Goal: Information Seeking & Learning: Learn about a topic

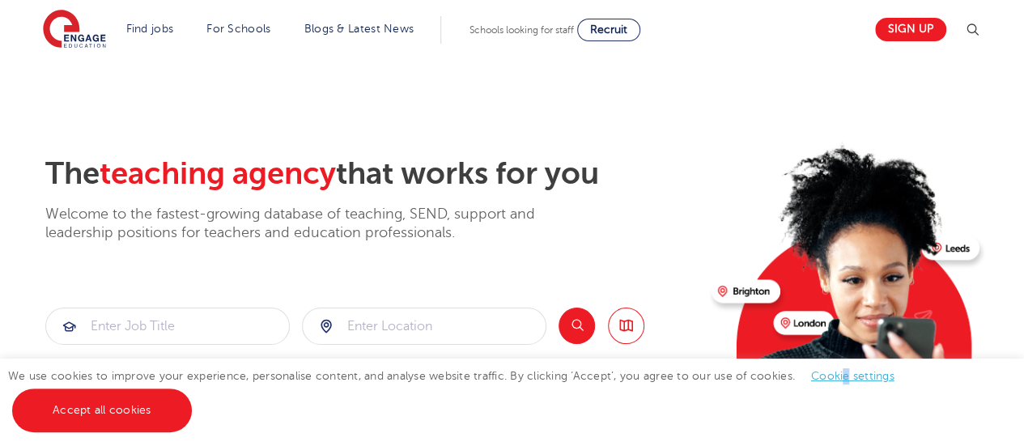
drag, startPoint x: 844, startPoint y: 383, endPoint x: 845, endPoint y: 370, distance: 13.1
click at [845, 370] on link "Cookie settings" at bounding box center [852, 376] width 83 height 12
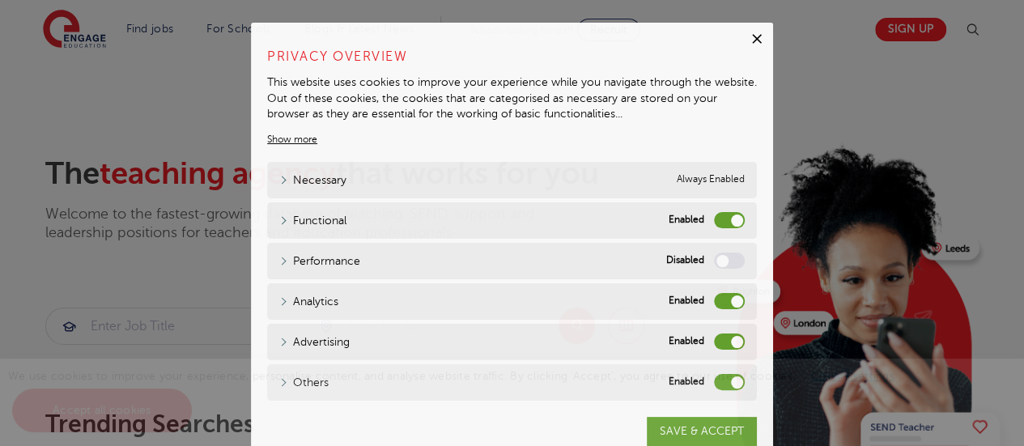
click at [845, 370] on link "Cookie settings" at bounding box center [852, 376] width 83 height 12
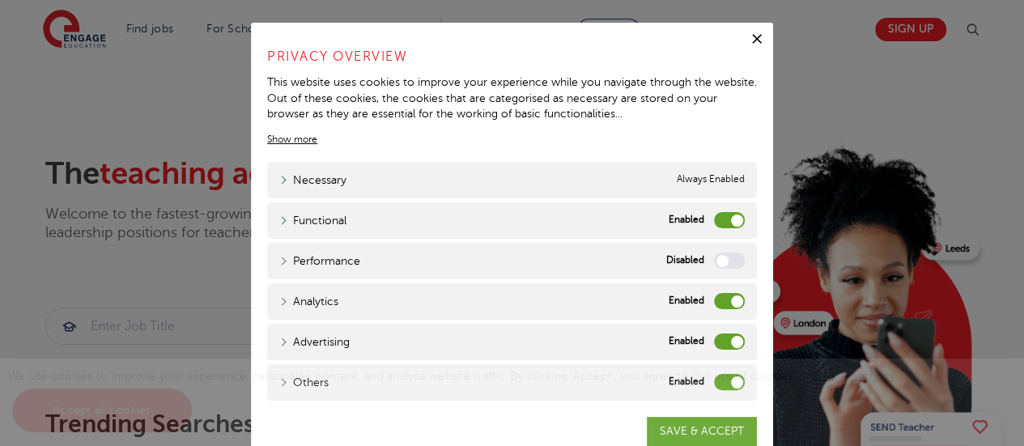
click at [704, 381] on span "We use cookies to improve your experience, personalise content, and analyse web…" at bounding box center [459, 393] width 903 height 46
click at [715, 380] on span "We use cookies to improve your experience, personalise content, and analyse web…" at bounding box center [459, 393] width 903 height 46
click at [720, 335] on label "Advertising" at bounding box center [729, 342] width 31 height 16
click at [0, 0] on input "Advertising" at bounding box center [0, 0] width 0 height 0
click at [716, 383] on div "We use cookies to improve your experience, personalise content, and analyse web…" at bounding box center [512, 402] width 1024 height 87
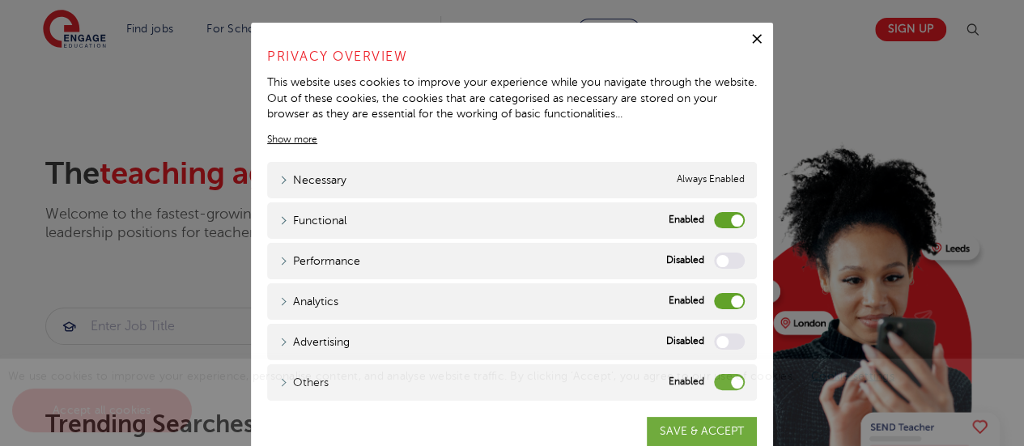
click at [715, 301] on label "Analytics" at bounding box center [729, 301] width 31 height 16
click at [0, 0] on input "Analytics" at bounding box center [0, 0] width 0 height 0
click at [716, 215] on label "Functional" at bounding box center [729, 220] width 31 height 16
click at [0, 0] on input "Functional" at bounding box center [0, 0] width 0 height 0
click at [712, 383] on span "We use cookies to improve your experience, personalise content, and analyse web…" at bounding box center [459, 393] width 903 height 46
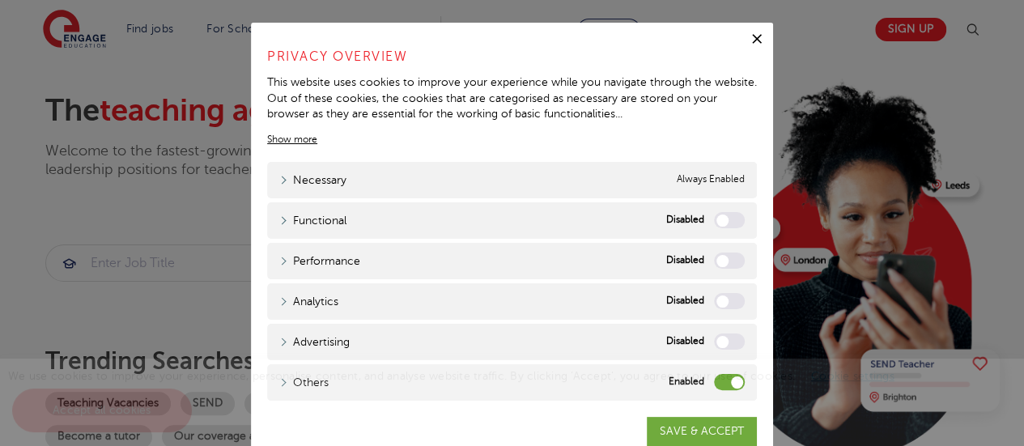
scroll to position [65, 0]
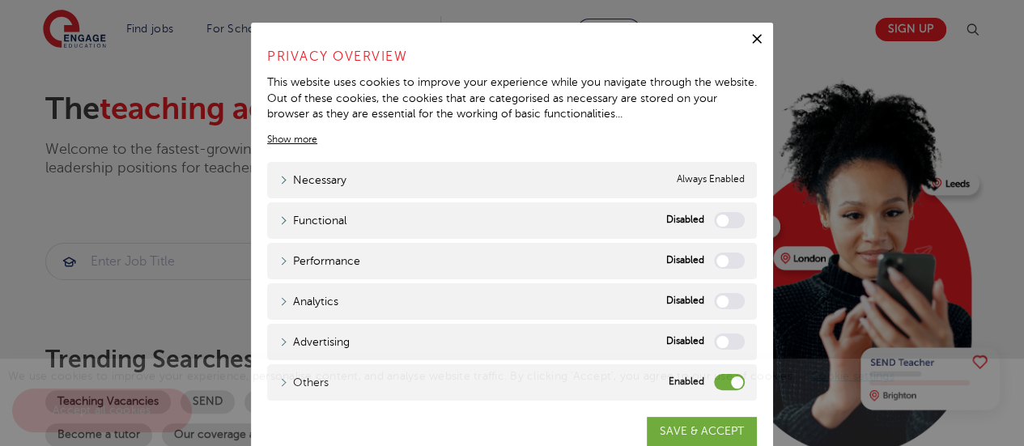
click at [275, 383] on div "We use cookies to improve your experience, personalise content, and analyse web…" at bounding box center [512, 402] width 1024 height 87
drag, startPoint x: 724, startPoint y: 386, endPoint x: 693, endPoint y: 385, distance: 30.8
click at [693, 385] on div "We use cookies to improve your experience, personalise content, and analyse web…" at bounding box center [512, 402] width 1024 height 87
click at [280, 138] on link "Show more" at bounding box center [292, 139] width 50 height 15
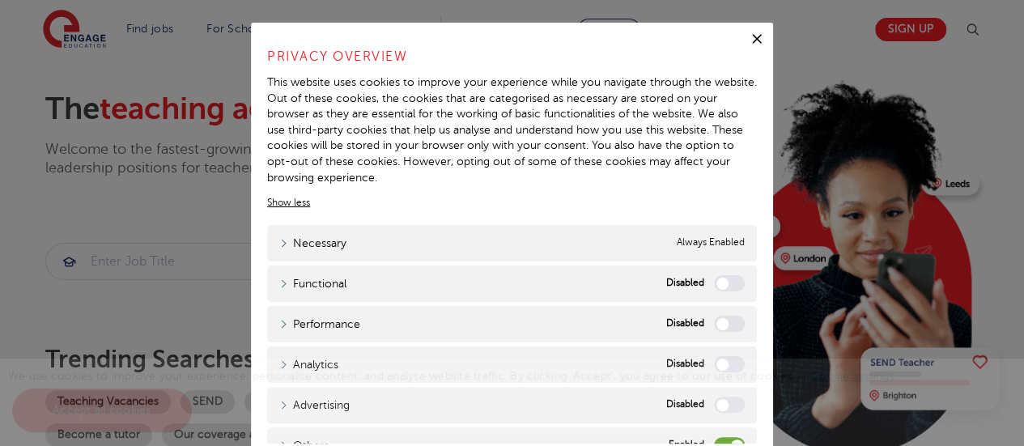
scroll to position [20, 0]
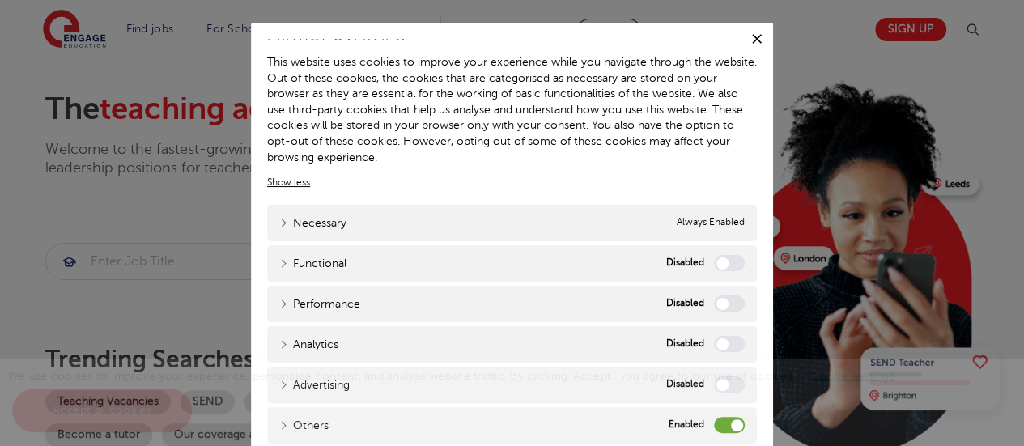
click at [701, 423] on div "We use cookies to improve your experience, personalise content, and analyse web…" at bounding box center [512, 402] width 1024 height 87
click at [279, 181] on link "Show more" at bounding box center [288, 182] width 43 height 15
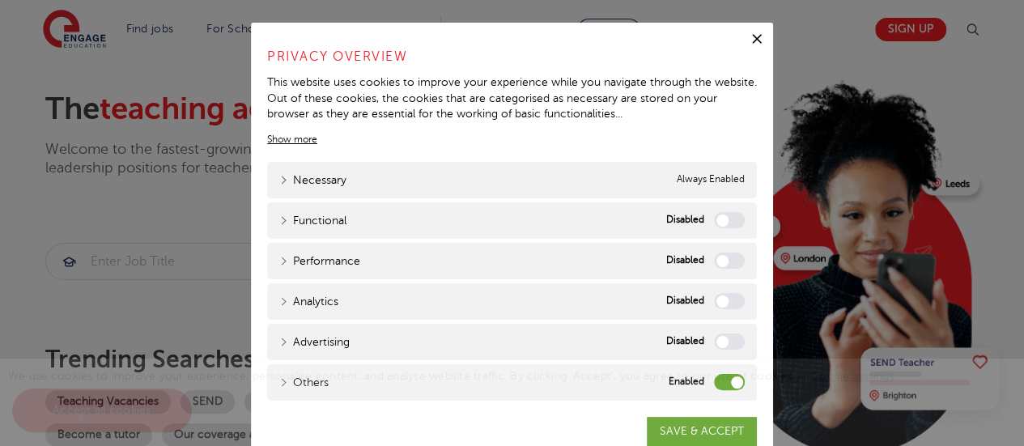
click at [663, 419] on div "We use cookies to improve your experience, personalise content, and analyse web…" at bounding box center [512, 402] width 1024 height 87
click at [675, 428] on div "We use cookies to improve your experience, personalise content, and analyse web…" at bounding box center [512, 402] width 1024 height 87
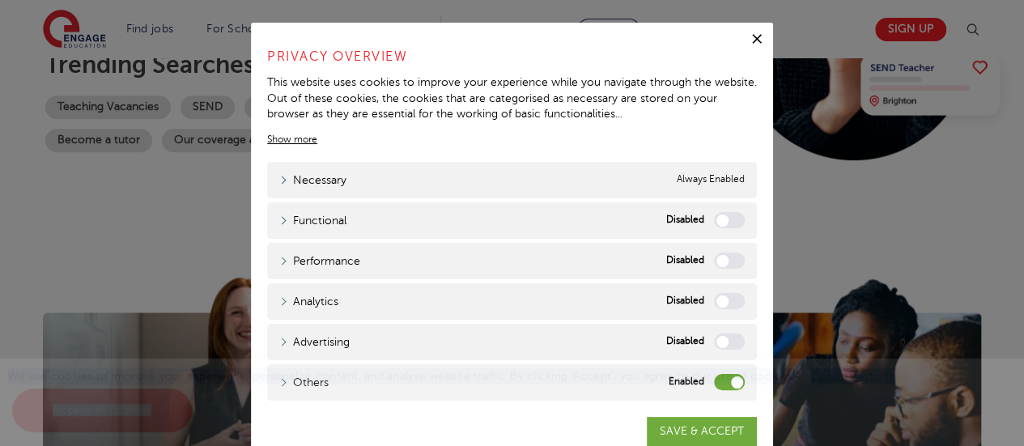
scroll to position [321, 0]
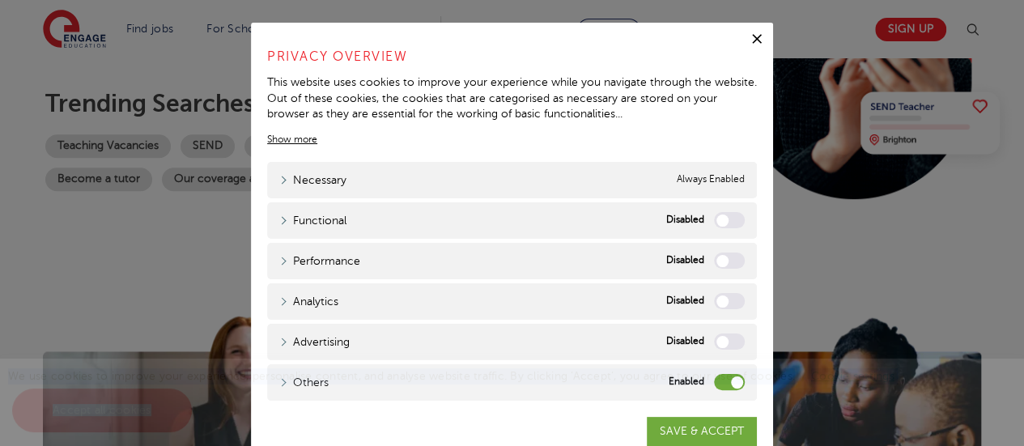
click at [662, 432] on div "We use cookies to improve your experience, personalise content, and analyse web…" at bounding box center [512, 402] width 1024 height 87
click at [753, 32] on icon "button" at bounding box center [757, 39] width 16 height 16
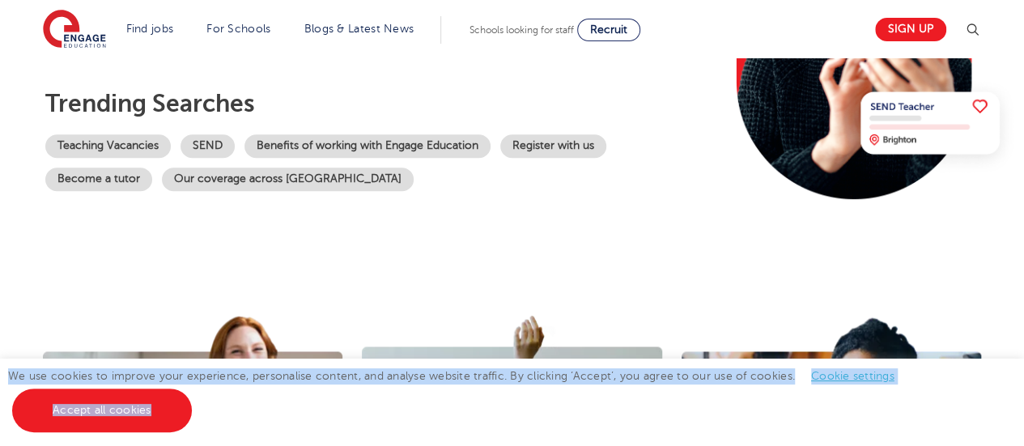
click at [855, 413] on div "We use cookies to improve your experience, personalise content, and analyse web…" at bounding box center [512, 402] width 1024 height 87
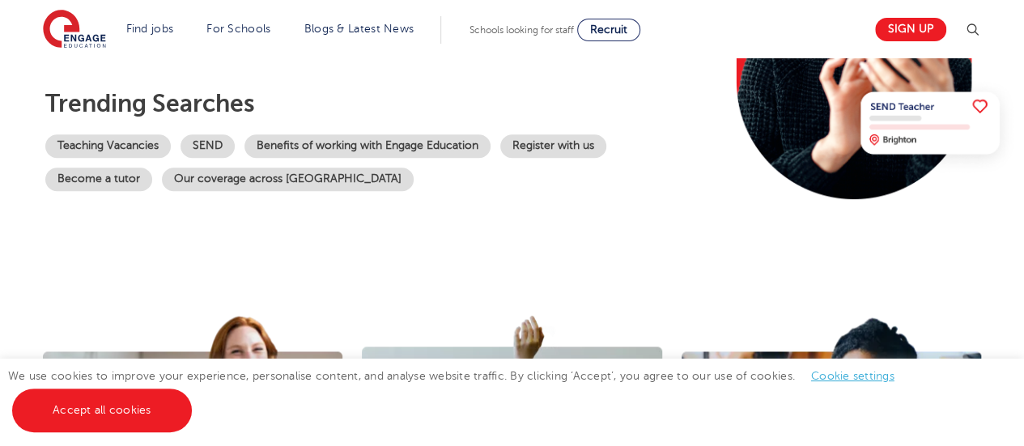
click at [853, 377] on link "Cookie settings" at bounding box center [852, 376] width 83 height 12
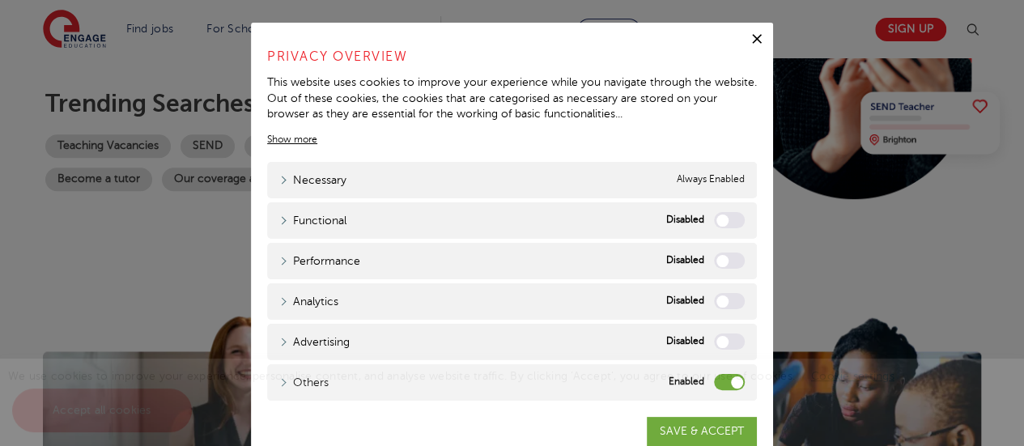
click at [702, 435] on div "We use cookies to improve your experience, personalise content, and analyse web…" at bounding box center [512, 402] width 1024 height 87
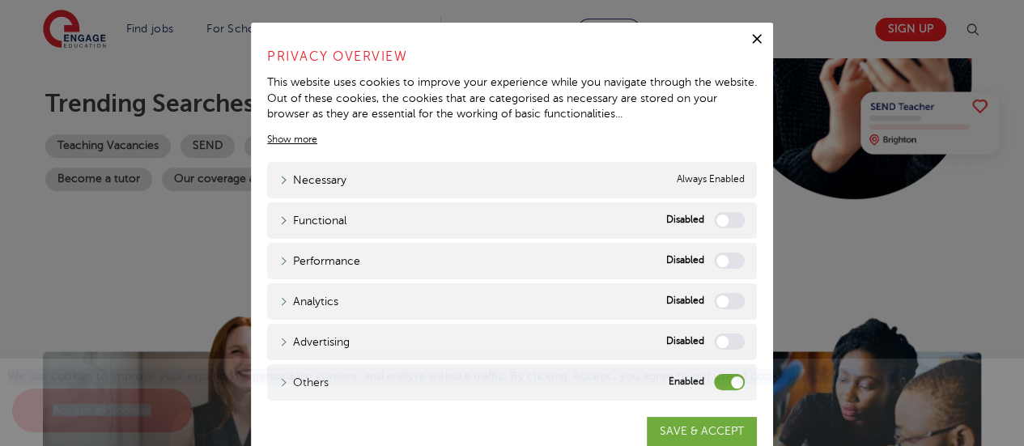
click at [752, 35] on icon "button" at bounding box center [757, 39] width 10 height 10
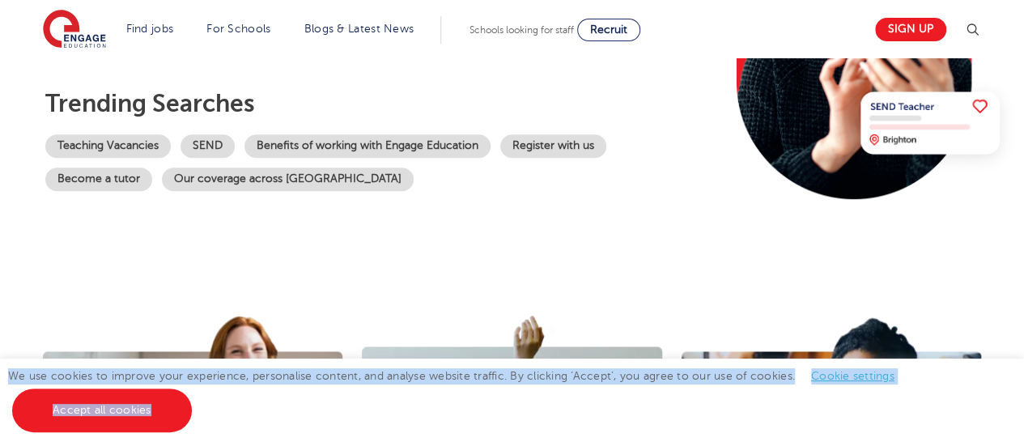
click at [309, 428] on div "We use cookies to improve your experience, personalise content, and analyse web…" at bounding box center [512, 402] width 1024 height 87
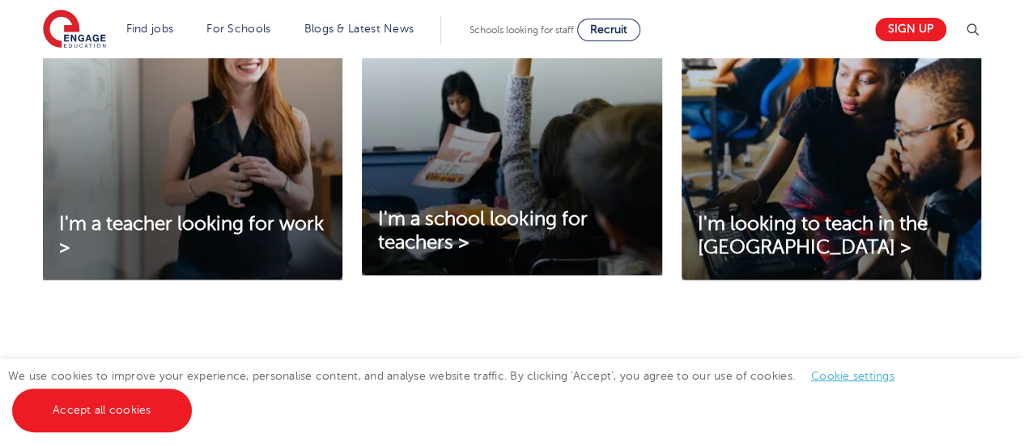
scroll to position [599, 0]
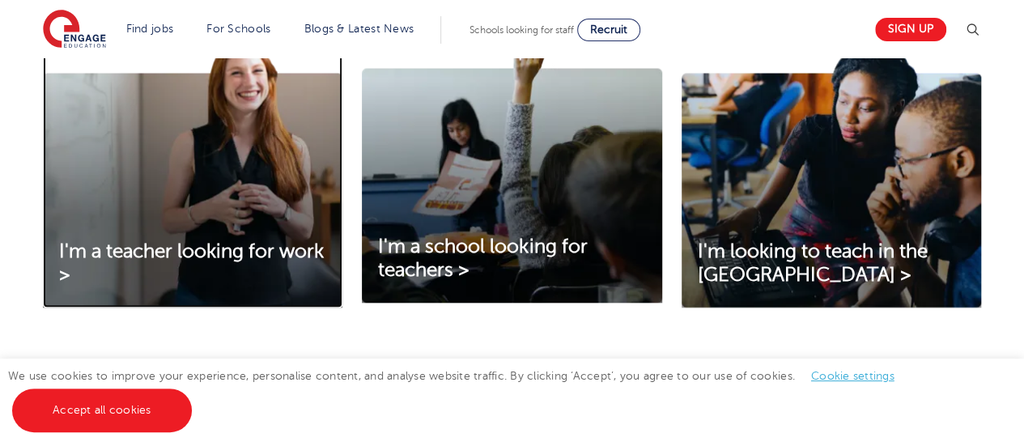
click at [155, 155] on img at bounding box center [193, 172] width 300 height 270
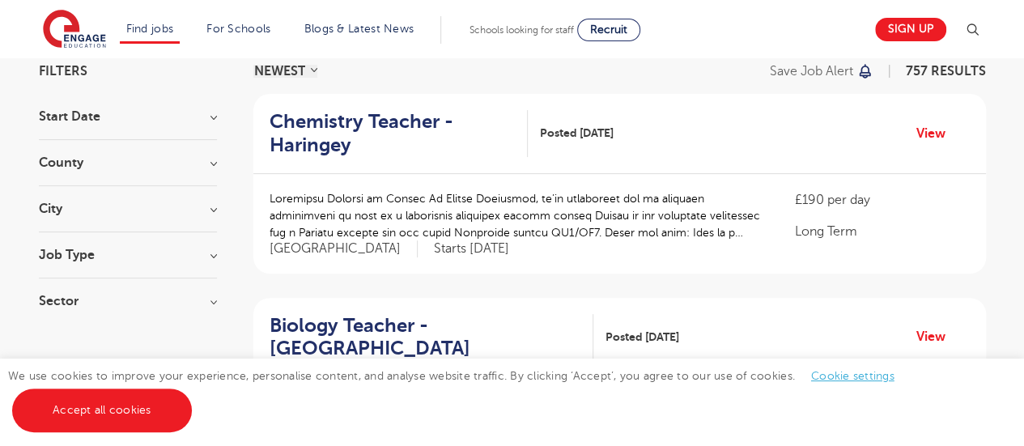
scroll to position [135, 0]
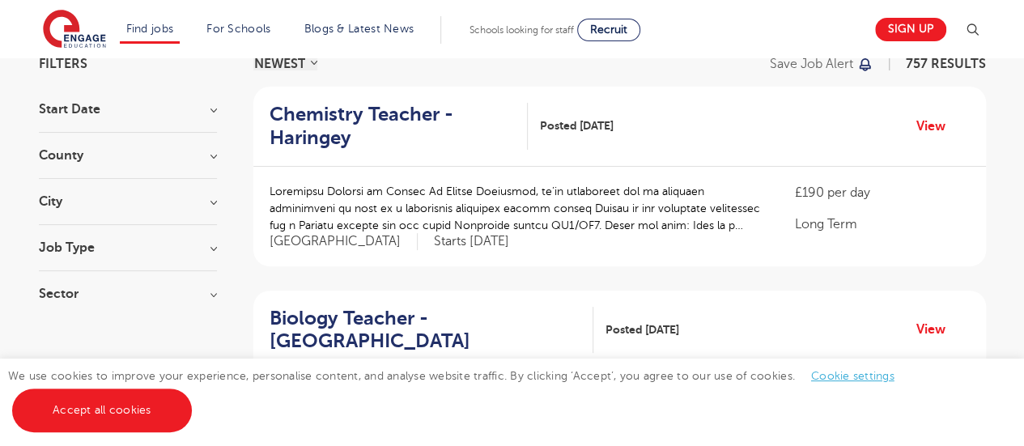
click at [149, 162] on div "County London 545 Hertfordshire 115 Leeds 40 East Sussex 15 Kirklees 14 Show mo…" at bounding box center [128, 164] width 178 height 30
click at [211, 155] on h3 "County" at bounding box center [128, 155] width 178 height 13
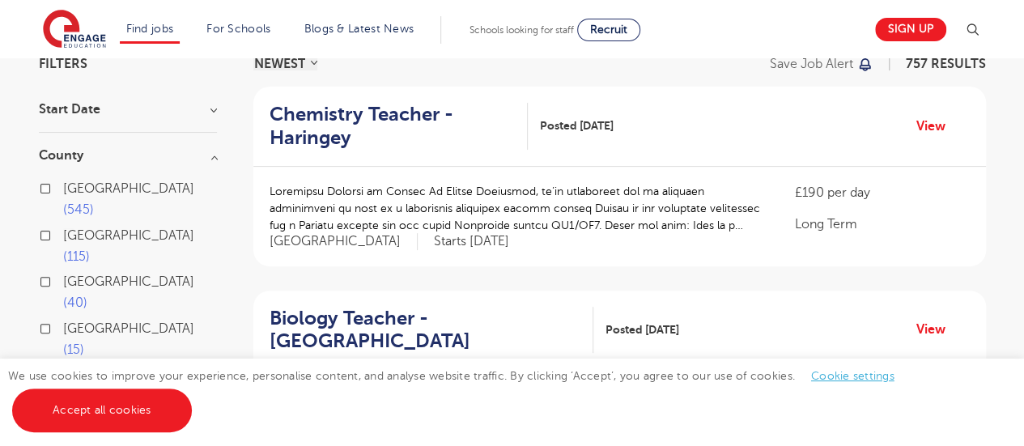
click at [54, 185] on div "London 545" at bounding box center [128, 201] width 178 height 47
click at [204, 162] on div "London 545 Hertfordshire 115 Leeds 40 East Sussex 15 Kirklees 14 Show more" at bounding box center [128, 286] width 178 height 249
click at [215, 158] on h3 "County" at bounding box center [128, 155] width 178 height 13
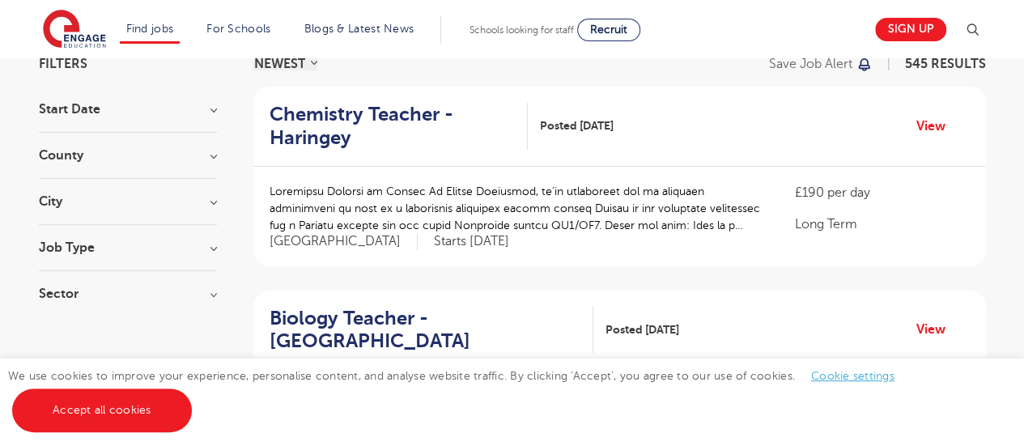
click at [209, 252] on h3 "Job Type" at bounding box center [128, 247] width 178 height 13
click at [214, 313] on h3 "Sector" at bounding box center [128, 310] width 178 height 13
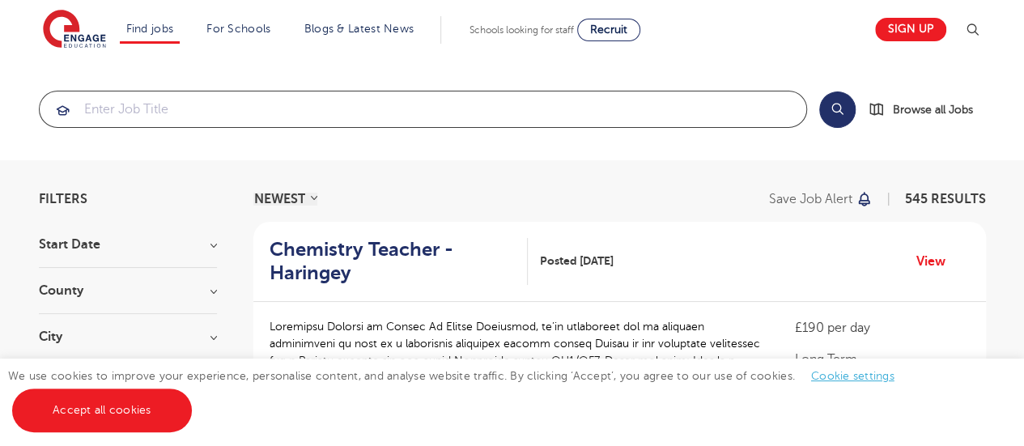
click at [207, 103] on input "search" at bounding box center [423, 109] width 767 height 36
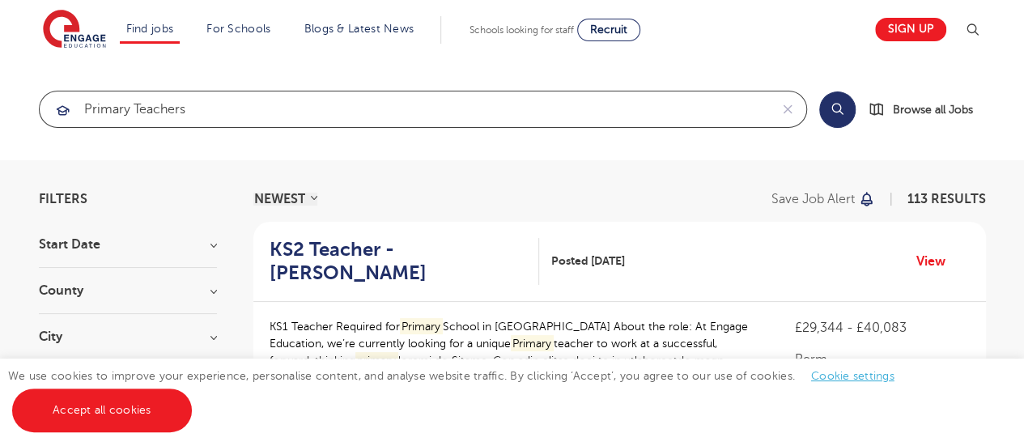
type input "primary teachers"
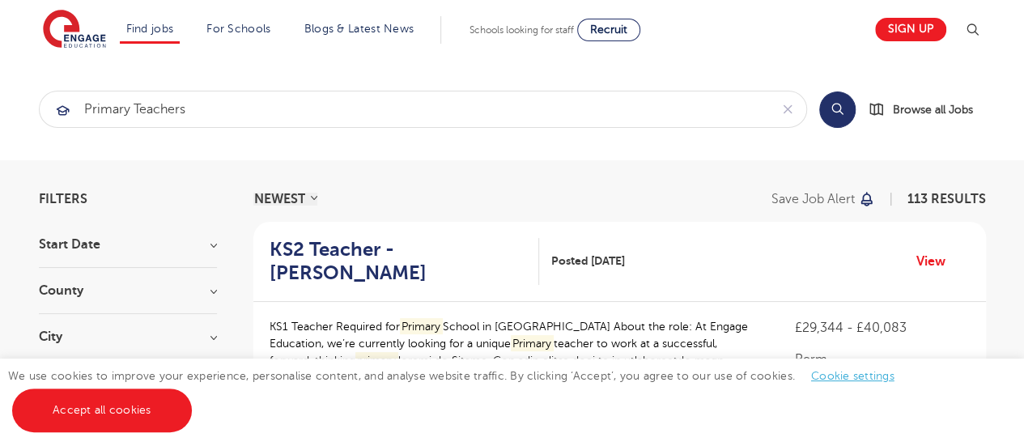
click at [210, 289] on h3 "County" at bounding box center [128, 290] width 178 height 13
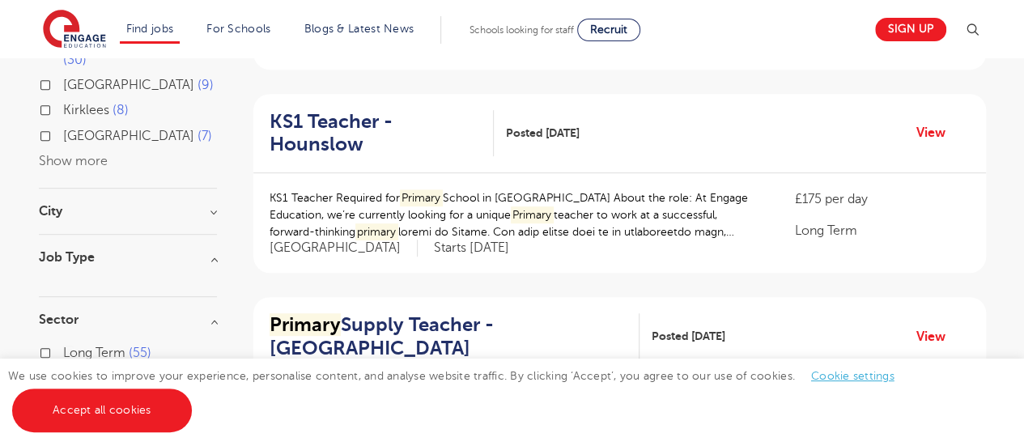
scroll to position [346, 0]
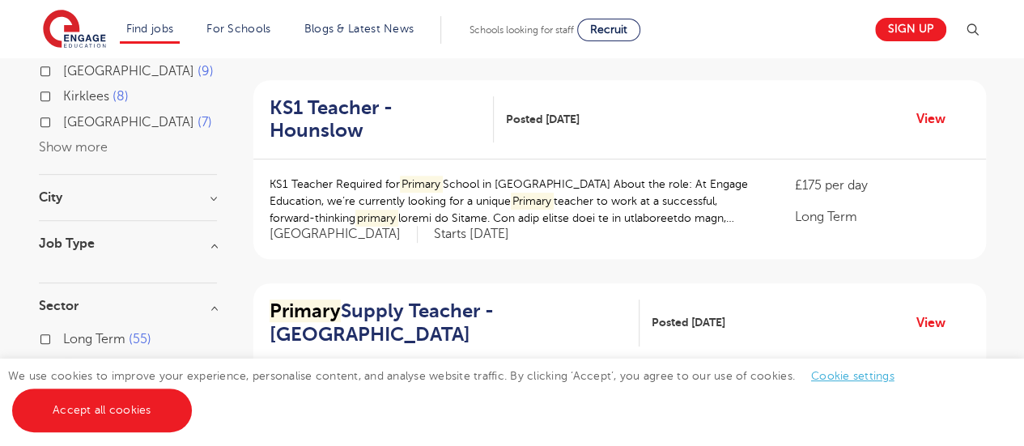
click at [205, 191] on h3 "City" at bounding box center [128, 197] width 178 height 13
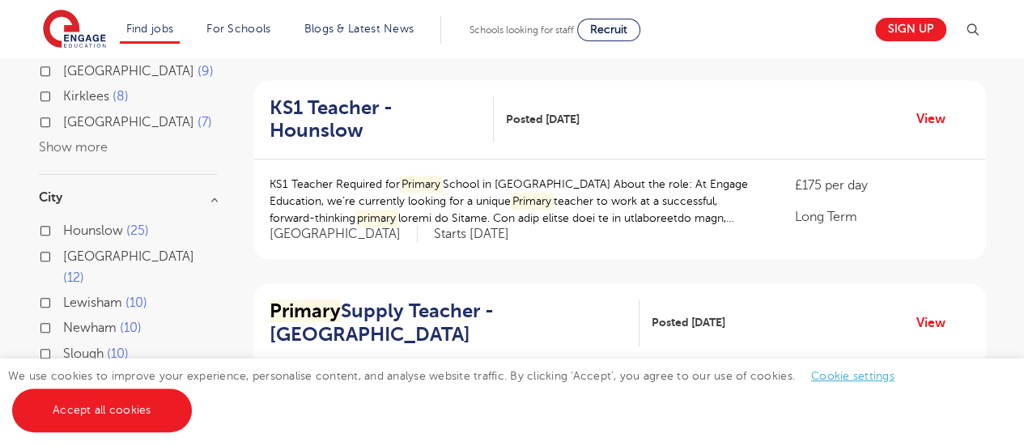
click at [85, 372] on button "Show more" at bounding box center [73, 379] width 69 height 15
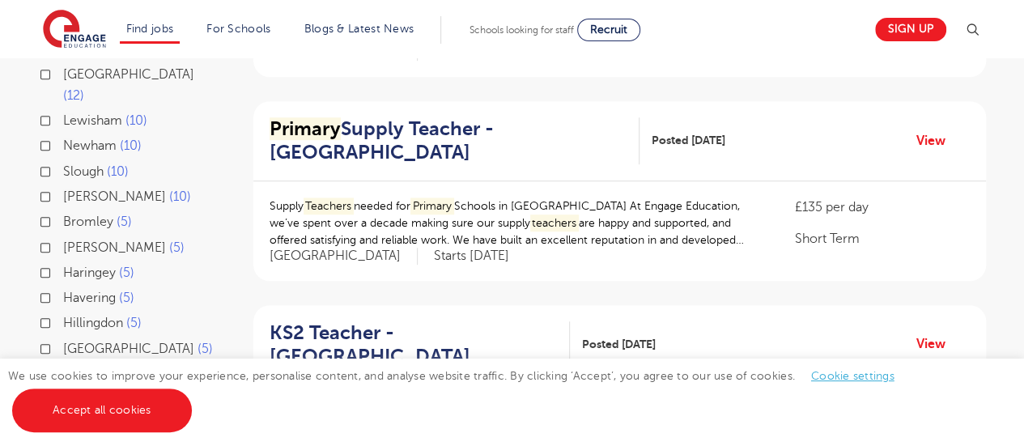
scroll to position [518, 0]
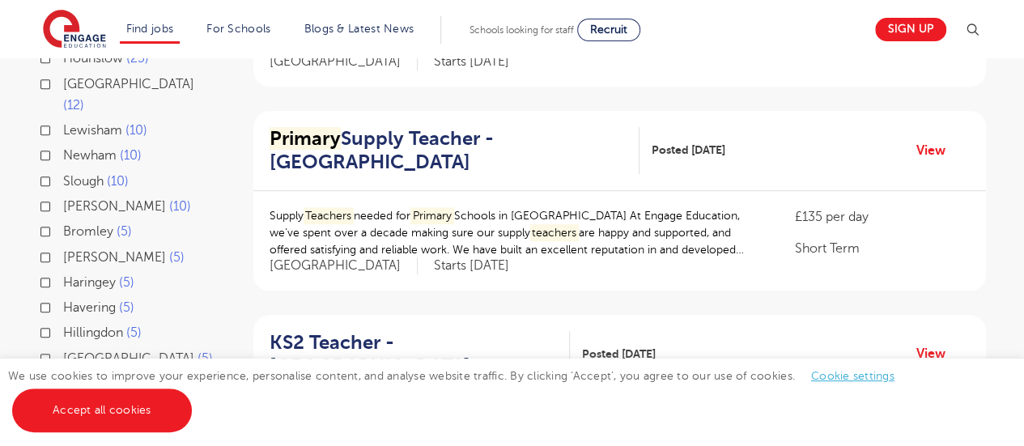
click at [63, 221] on label "Bromley 5" at bounding box center [97, 231] width 69 height 21
click at [63, 224] on input "Bromley 5" at bounding box center [68, 229] width 11 height 11
checkbox input "true"
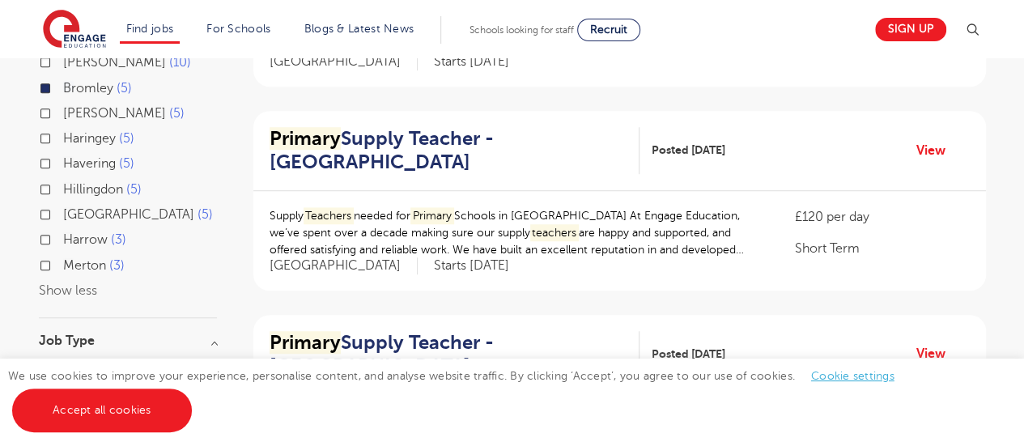
scroll to position [416, 0]
